Goal: Book appointment/travel/reservation

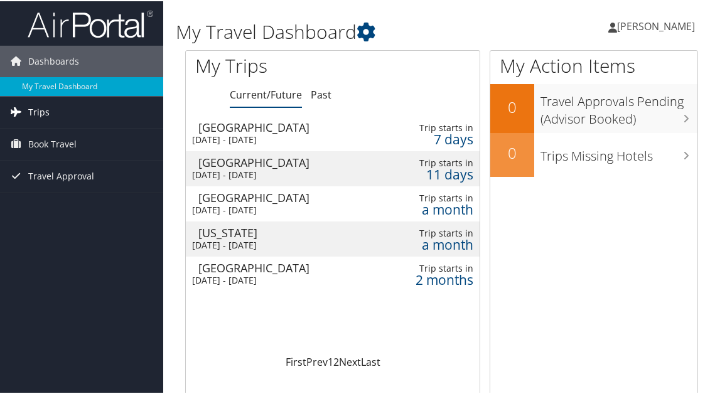
click at [67, 113] on link "Trips" at bounding box center [81, 110] width 163 height 31
click at [55, 200] on span "Book Travel" at bounding box center [52, 199] width 48 height 31
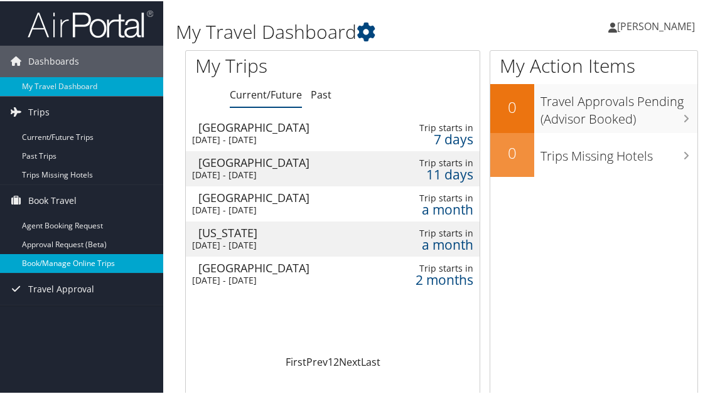
click at [63, 260] on link "Book/Manage Online Trips" at bounding box center [81, 262] width 163 height 19
